Goal: Information Seeking & Learning: Check status

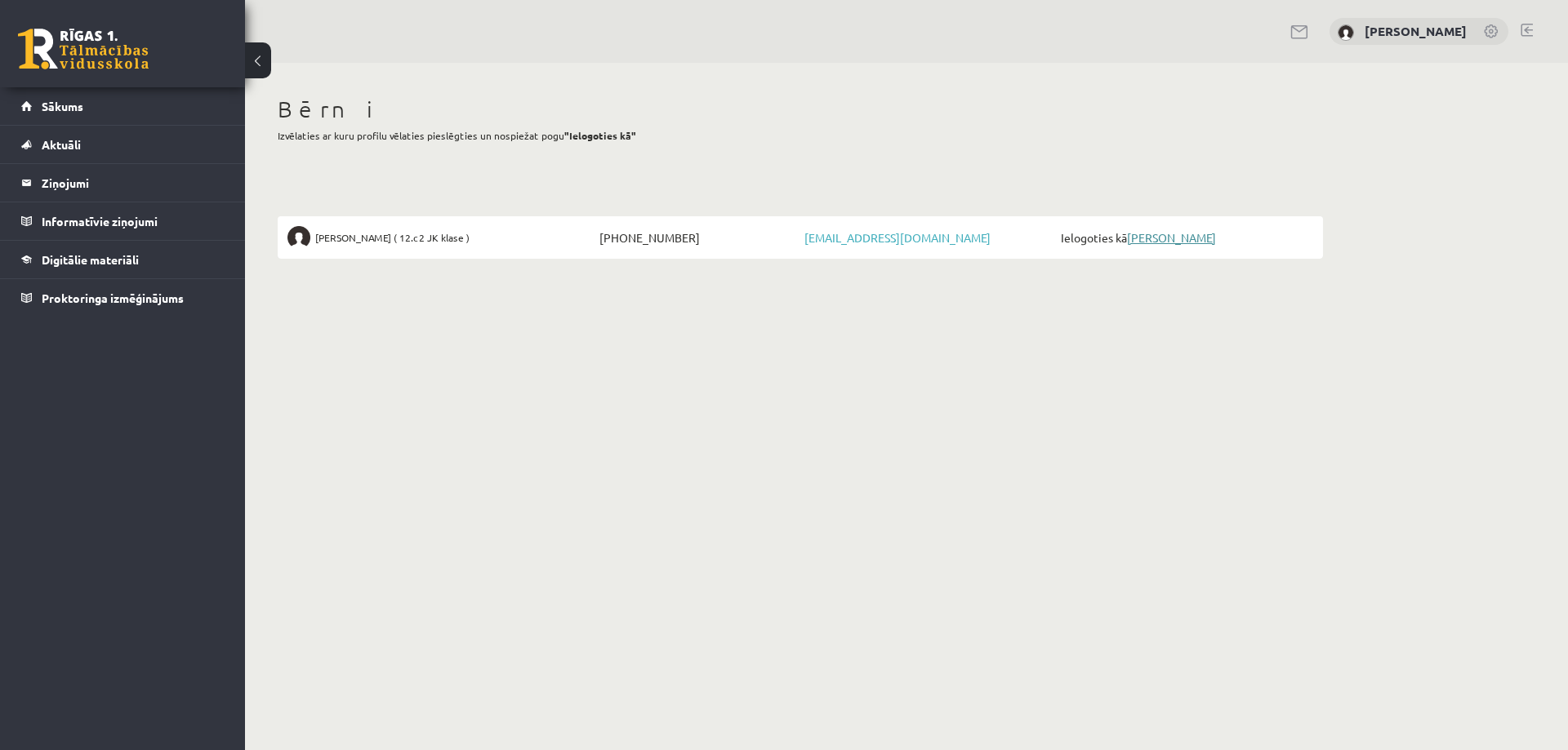
click at [1190, 240] on link "[PERSON_NAME]" at bounding box center [1171, 238] width 89 height 15
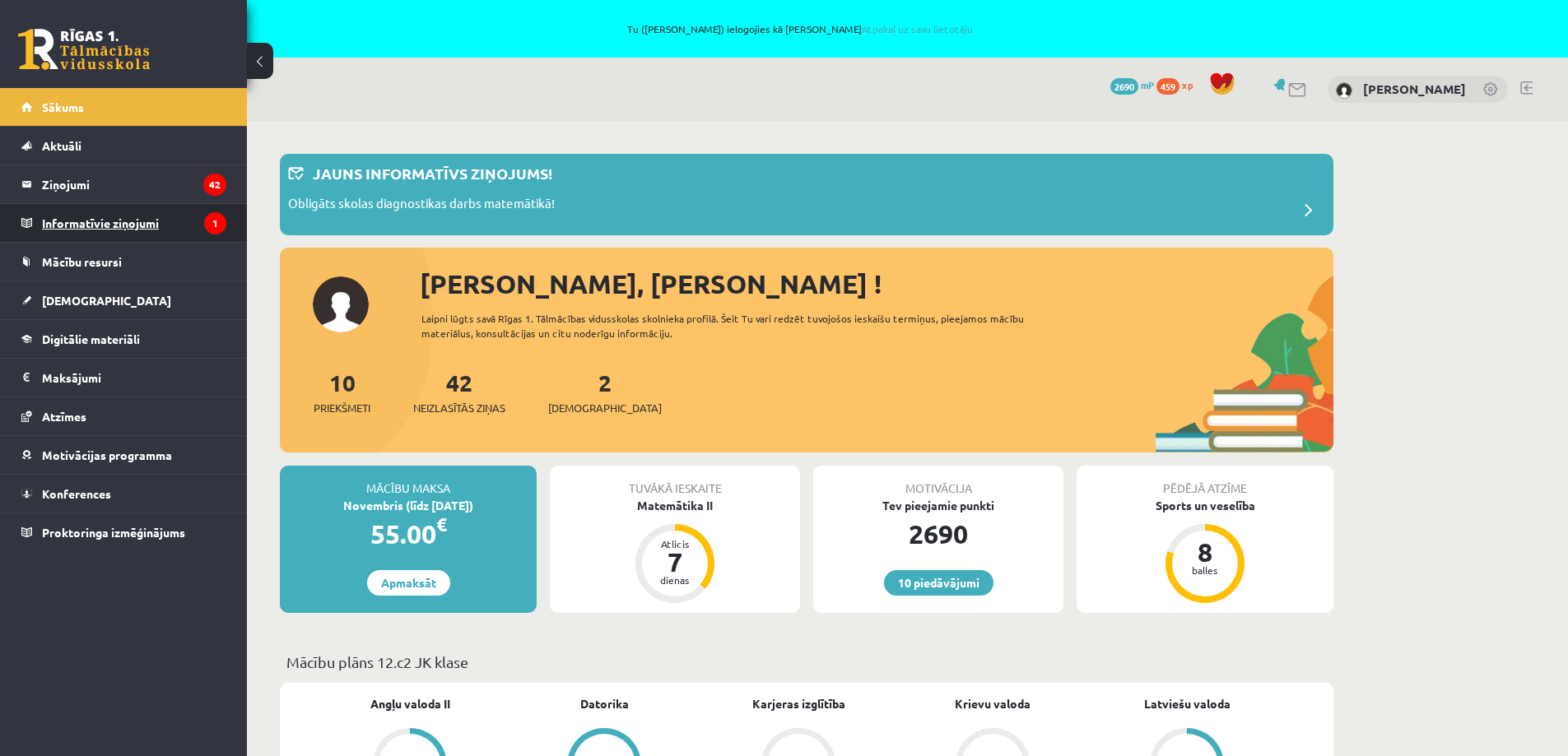
click at [63, 220] on legend "Informatīvie ziņojumi 1" at bounding box center [134, 223] width 185 height 38
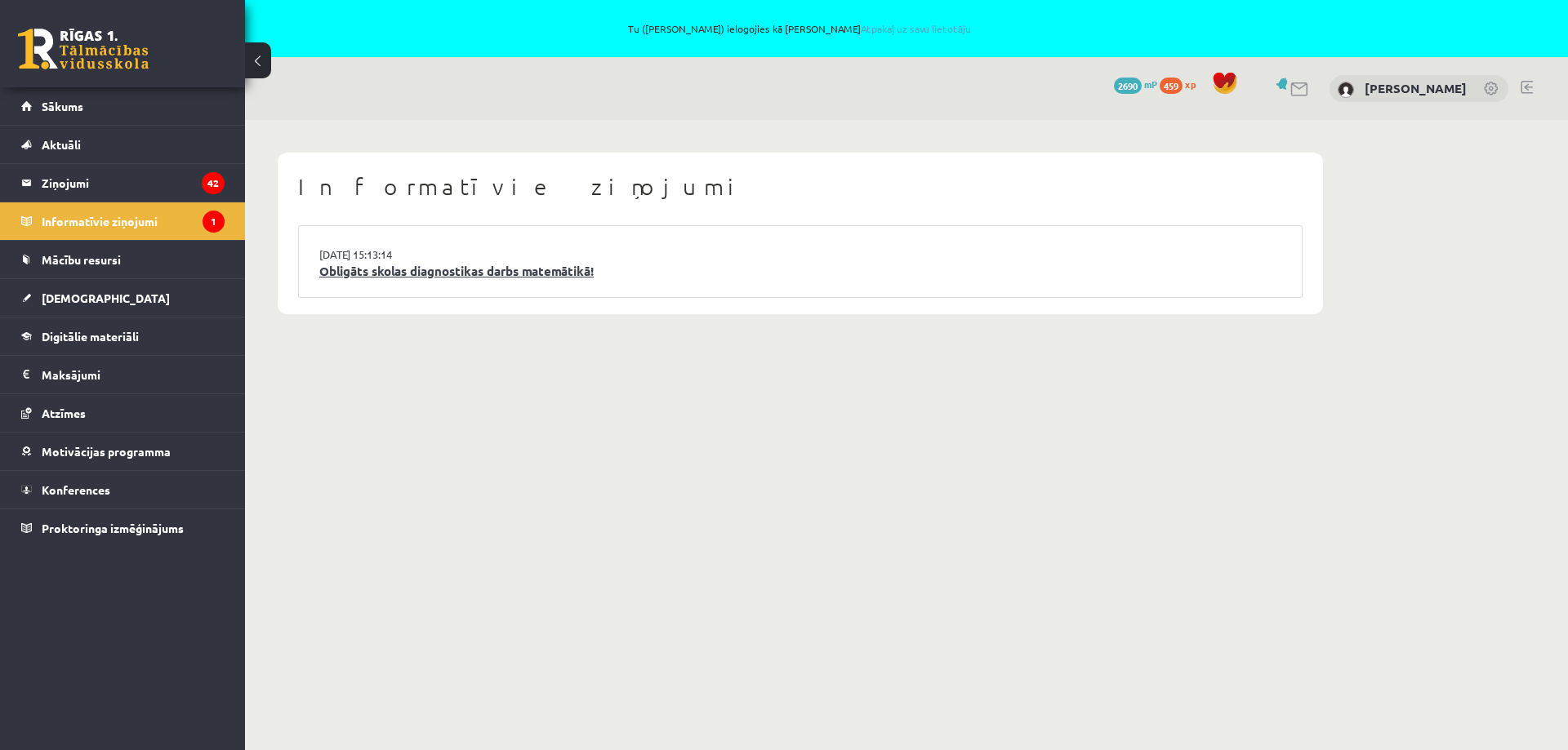
click at [390, 272] on link "Obligāts skolas diagnostikas darbs matemātikā!" at bounding box center [800, 271] width 962 height 19
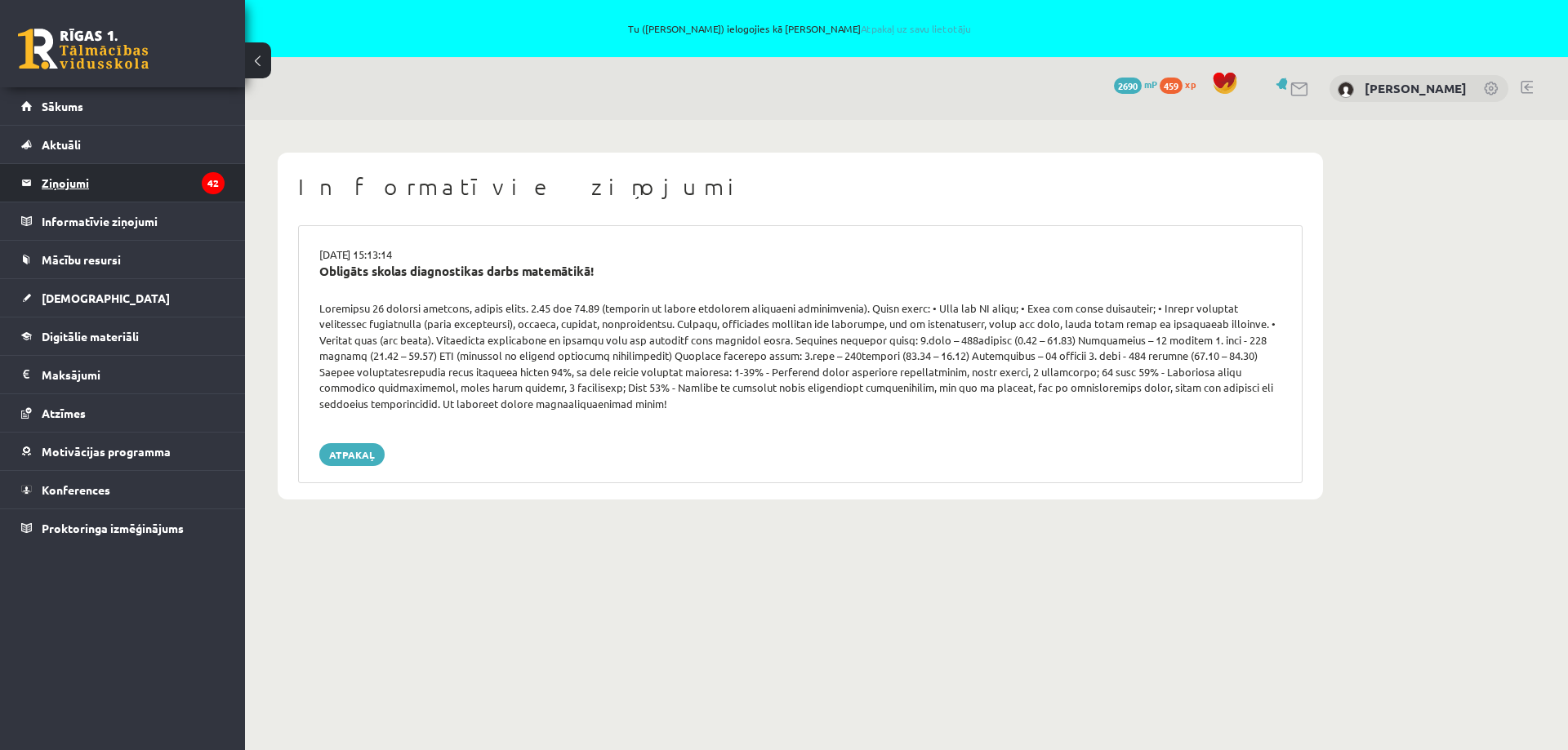
click at [96, 173] on legend "Ziņojumi 42" at bounding box center [133, 183] width 183 height 38
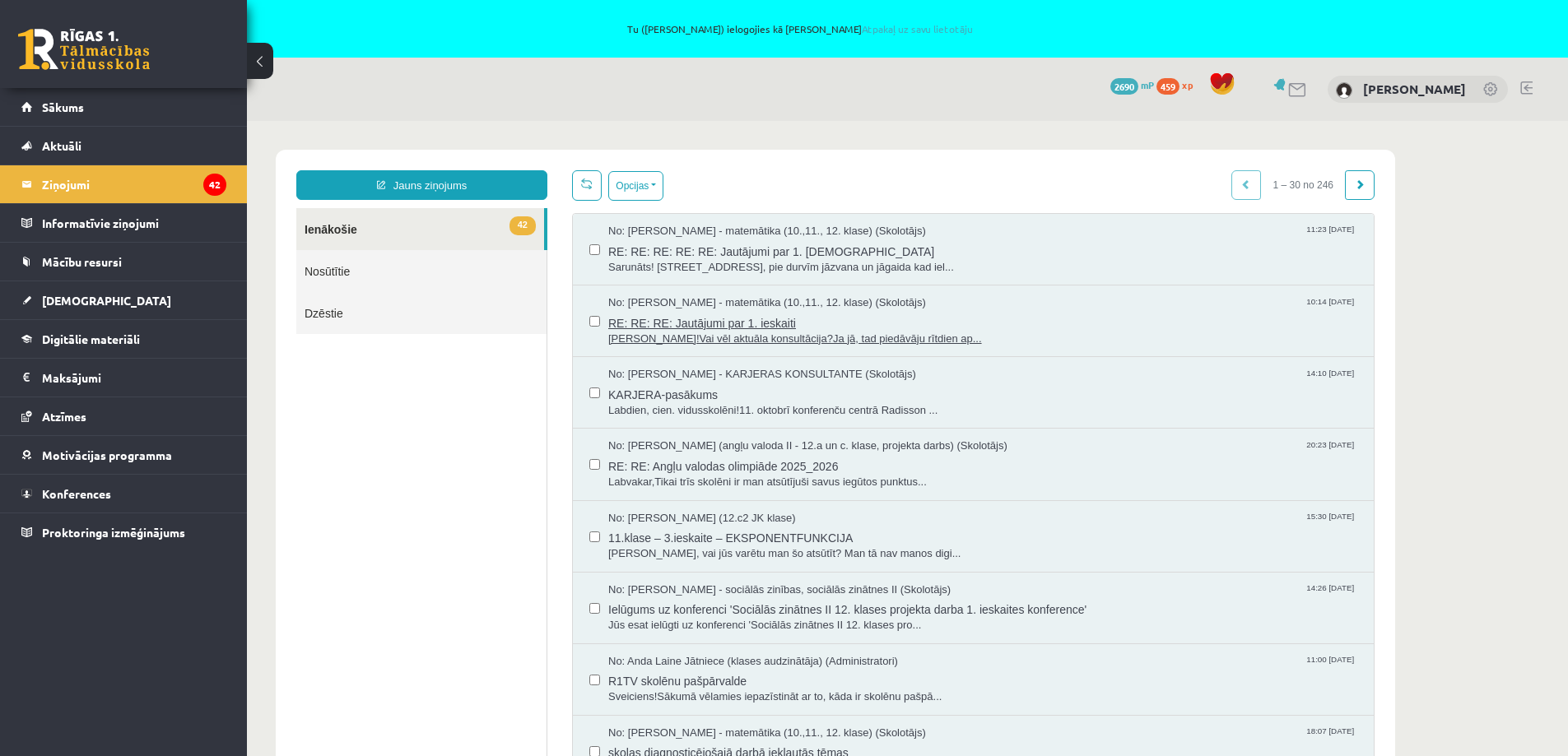
click at [866, 338] on span "Sveika!Vai vēl aktuāla konsultācija?Ja jā, tad piedāvāju rītdien ap..." at bounding box center [982, 339] width 749 height 16
click at [797, 256] on span "RE: RE: RE: RE: RE: Jautājumi par 1. ieskaiti" at bounding box center [982, 250] width 749 height 21
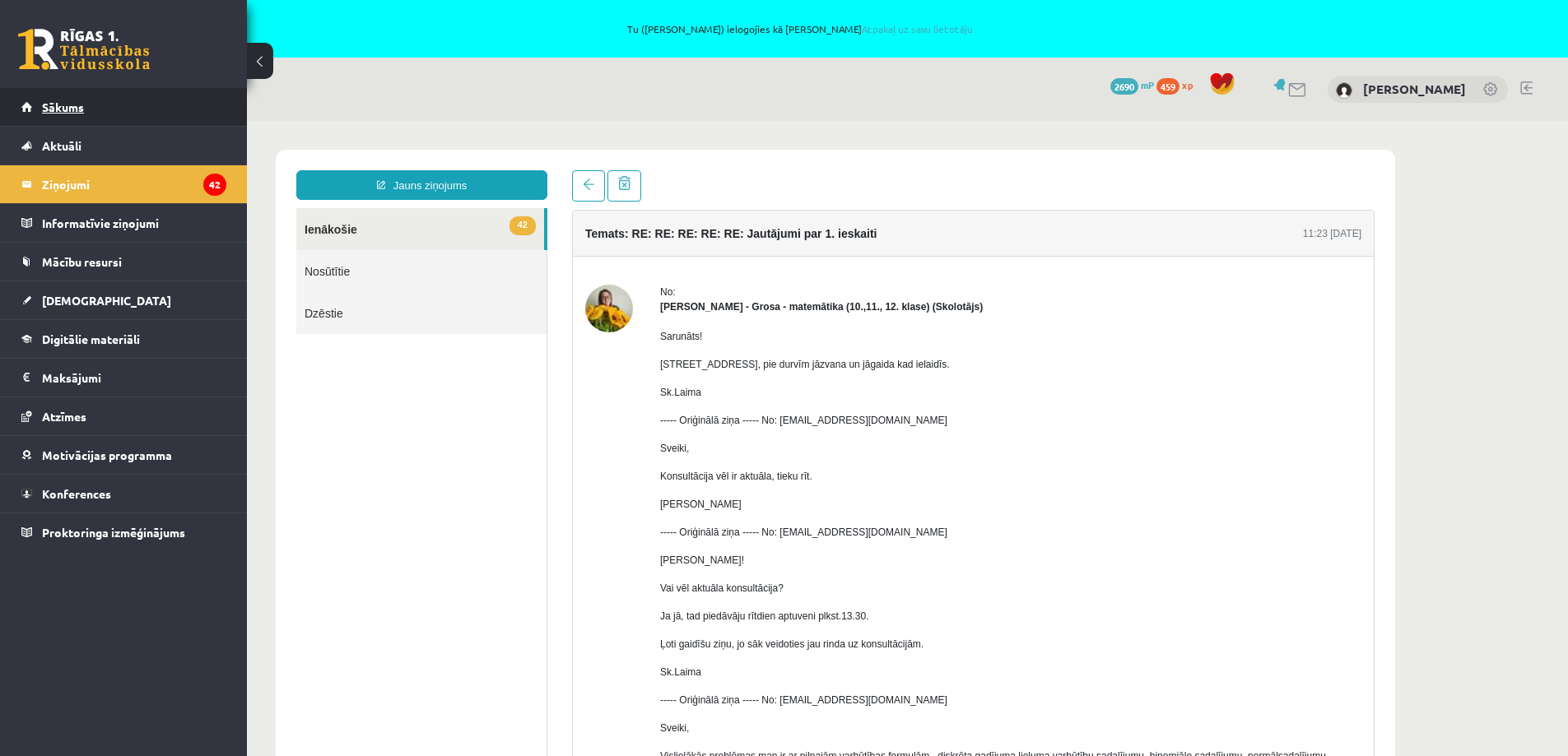
click at [47, 114] on link "Sākums" at bounding box center [124, 107] width 205 height 38
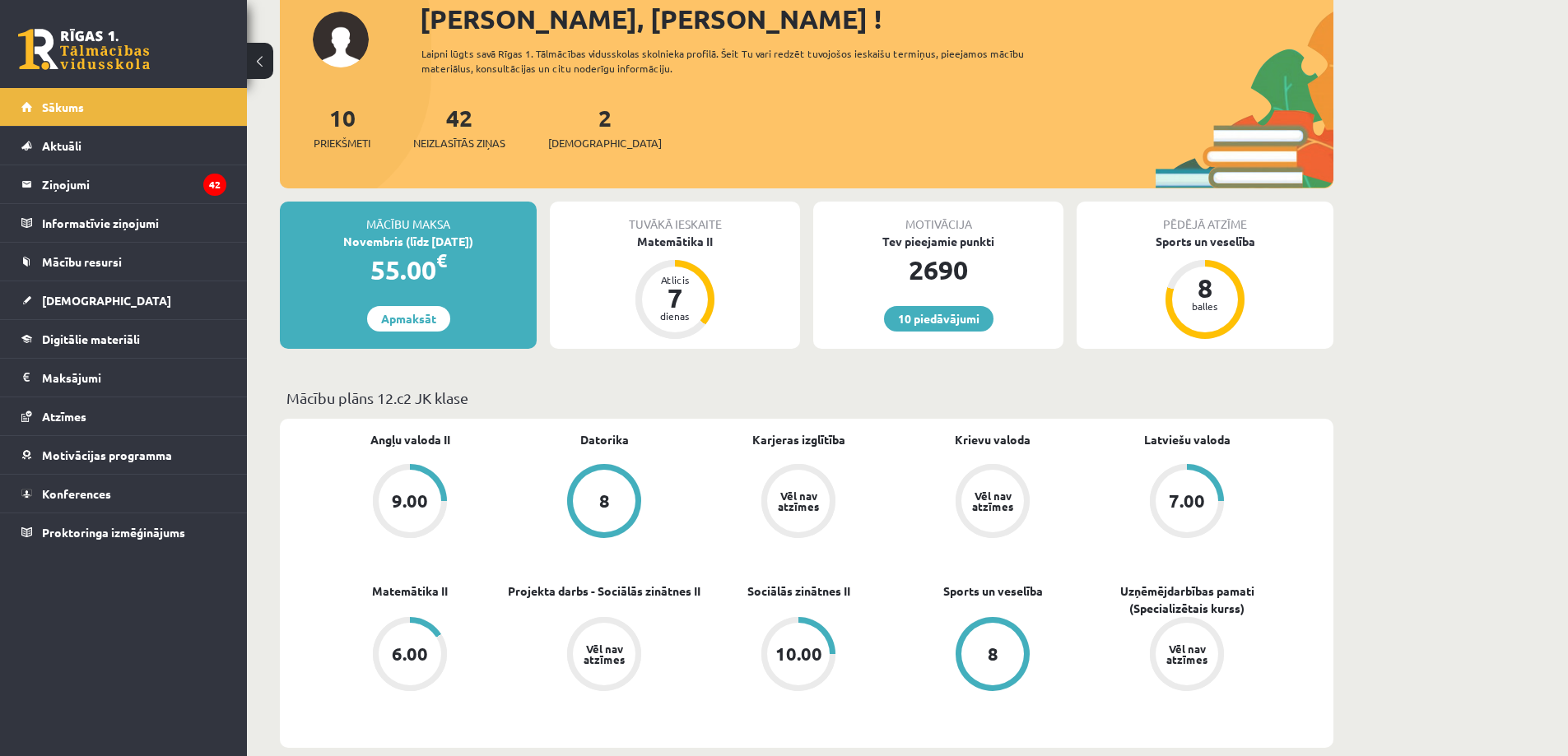
scroll to position [165, 0]
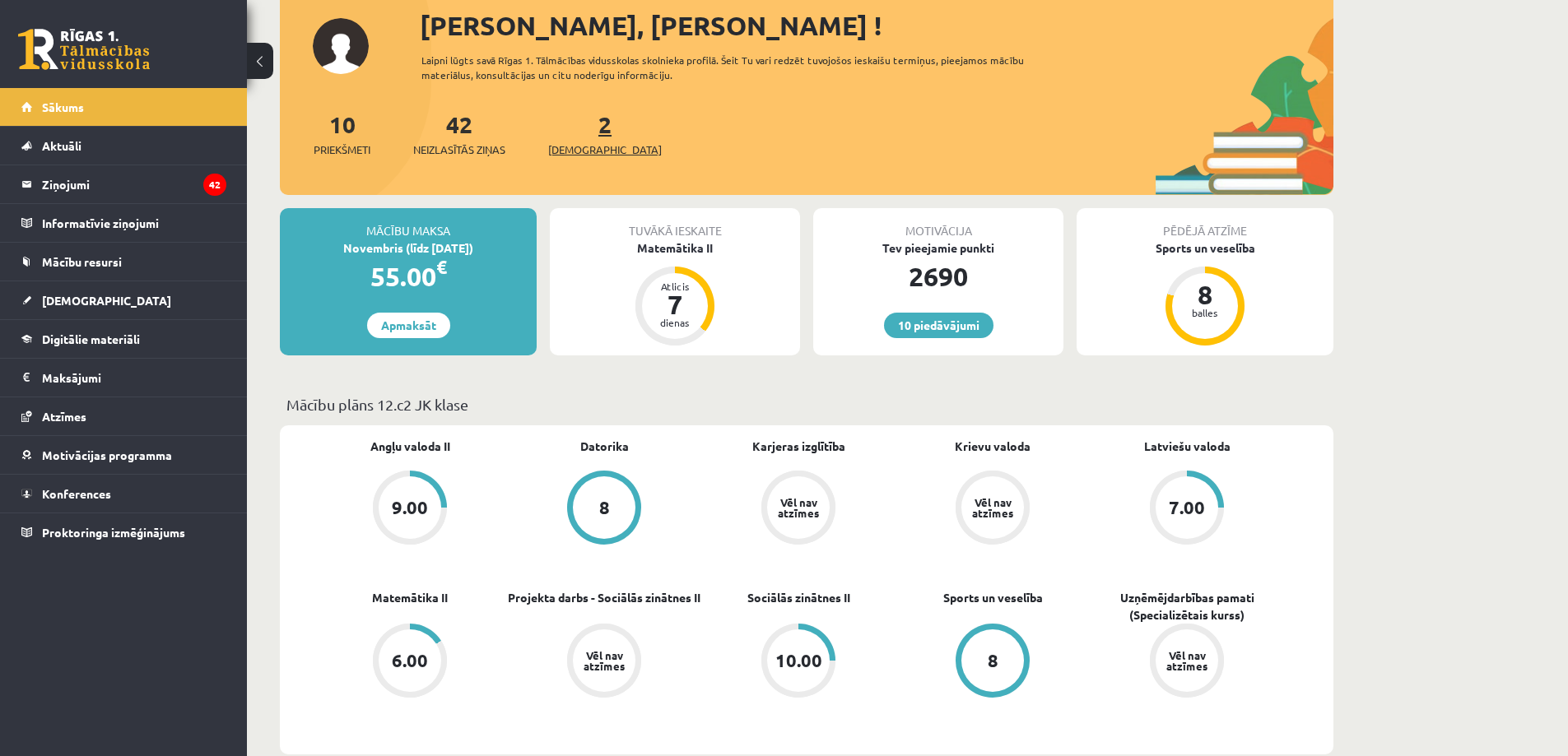
click at [580, 135] on link "2 Ieskaites" at bounding box center [605, 133] width 113 height 49
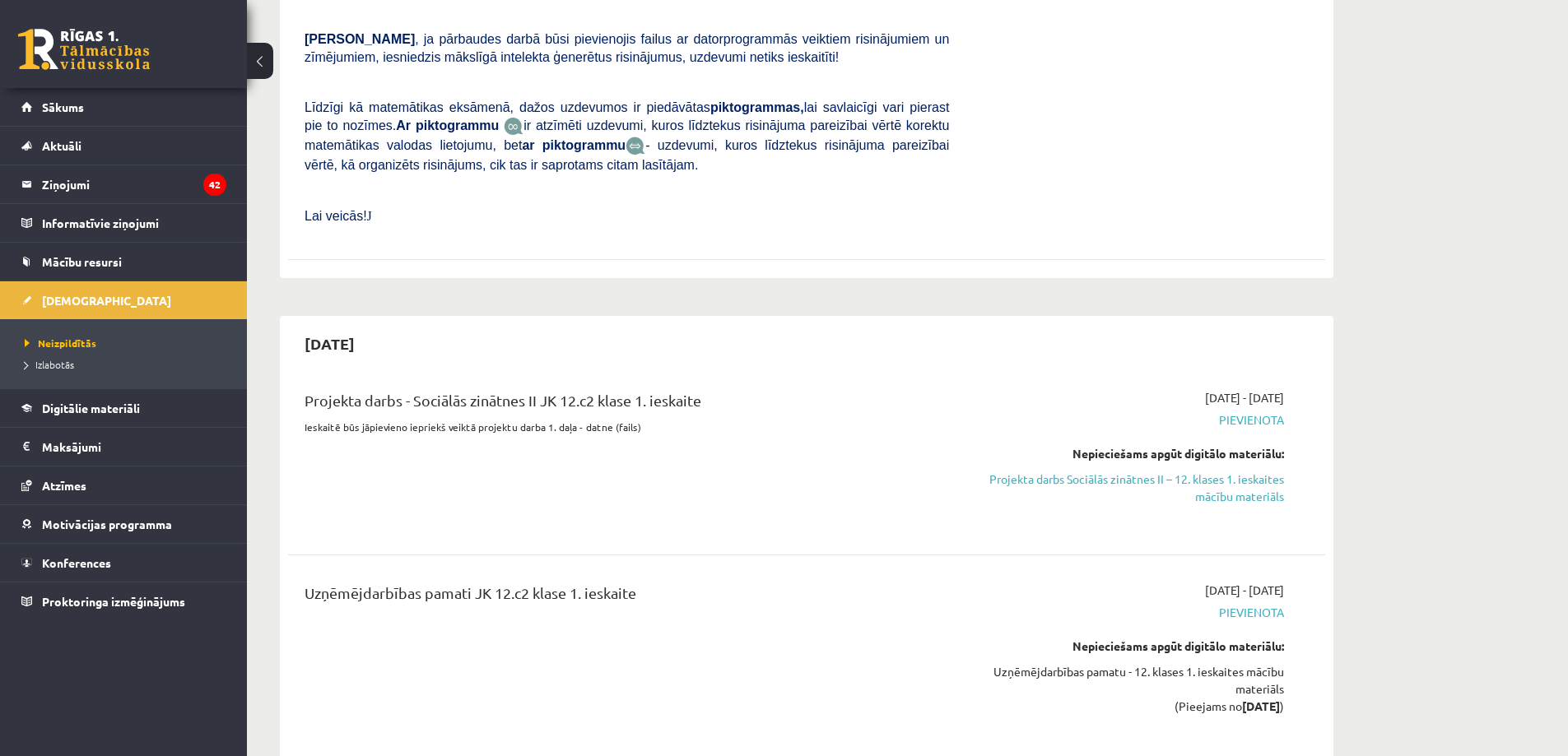
scroll to position [905, 0]
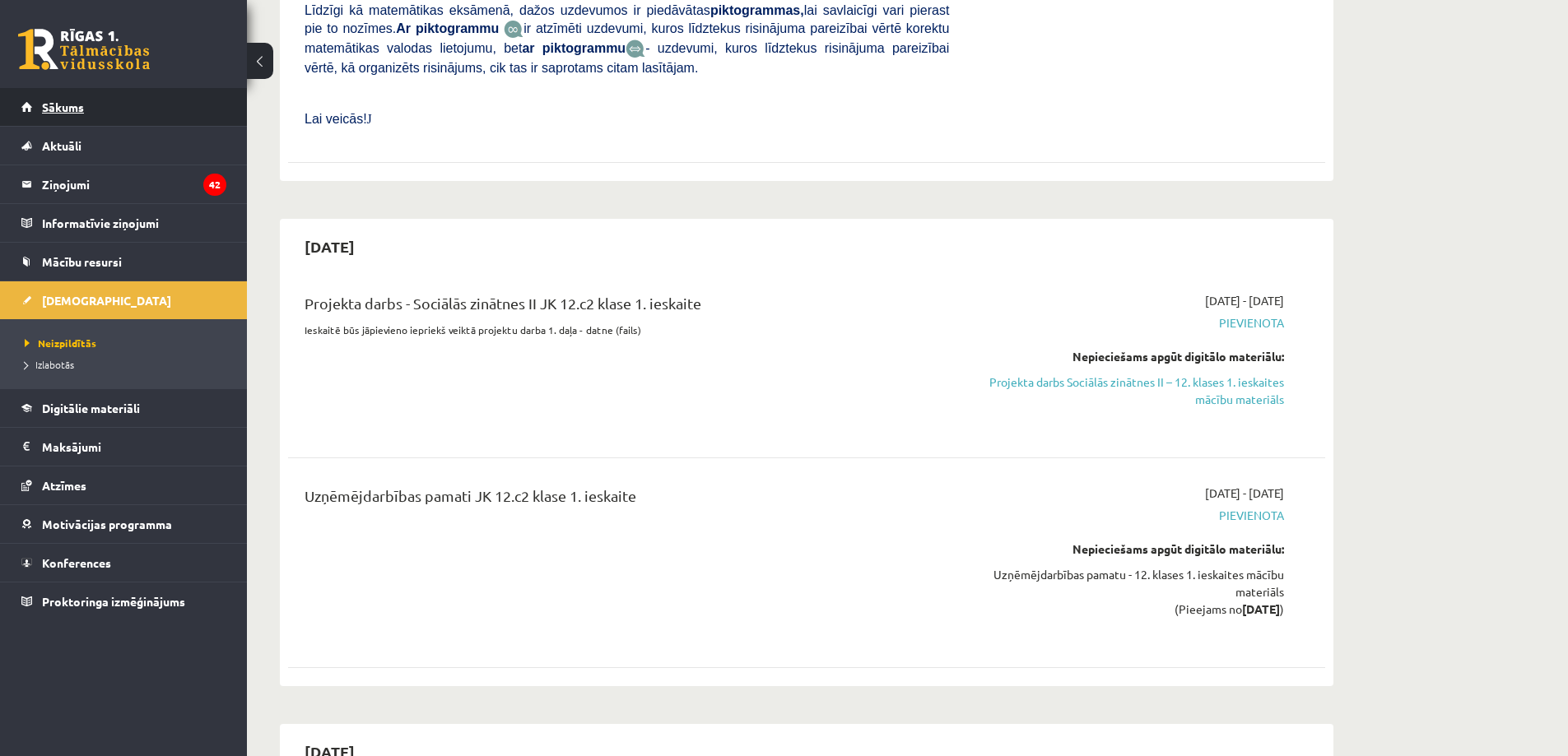
click at [81, 112] on span "Sākums" at bounding box center [63, 107] width 42 height 15
